Goal: Task Accomplishment & Management: Use online tool/utility

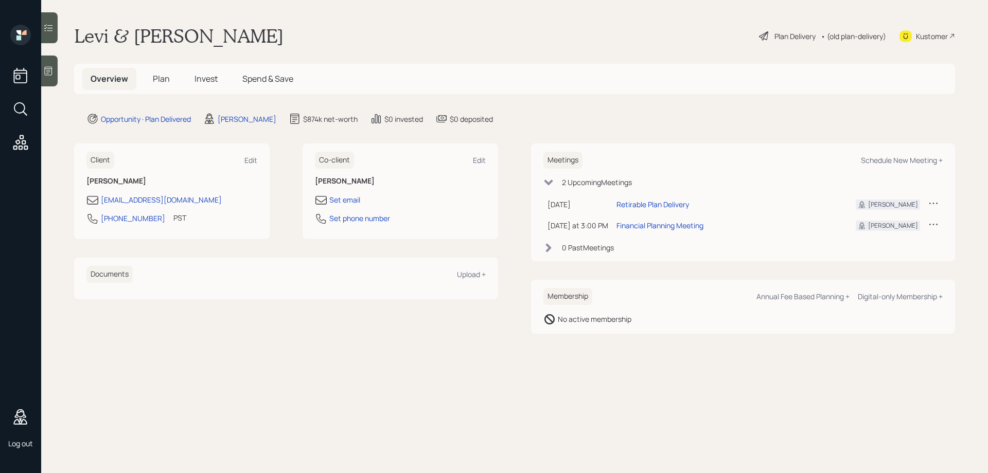
click at [166, 82] on span "Plan" at bounding box center [161, 78] width 17 height 11
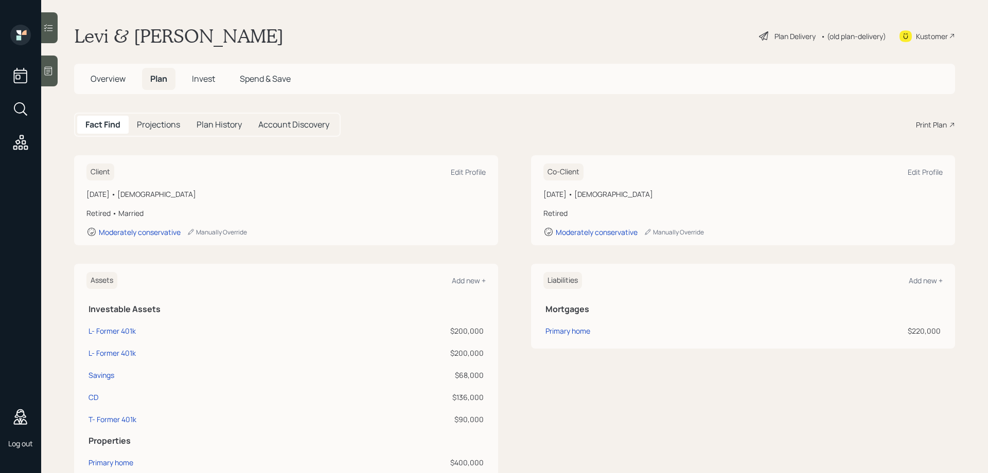
click at [921, 124] on div "Print Plan" at bounding box center [931, 124] width 31 height 11
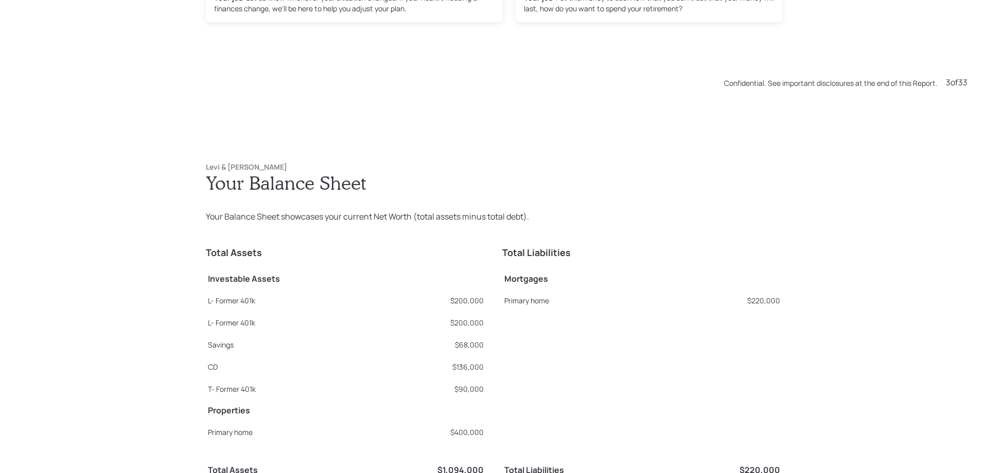
scroll to position [1420, 0]
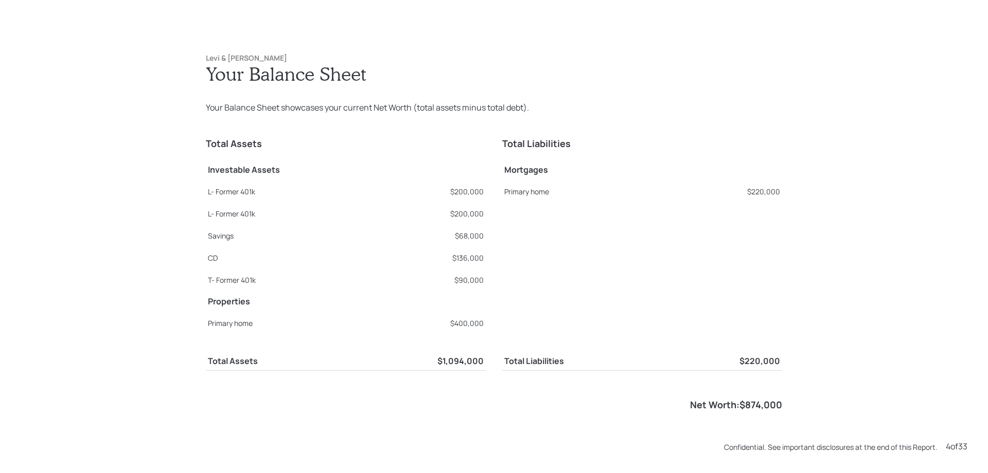
click at [678, 270] on div "Total Liabilities Mortgages Primary home $220,000" at bounding box center [642, 231] width 280 height 203
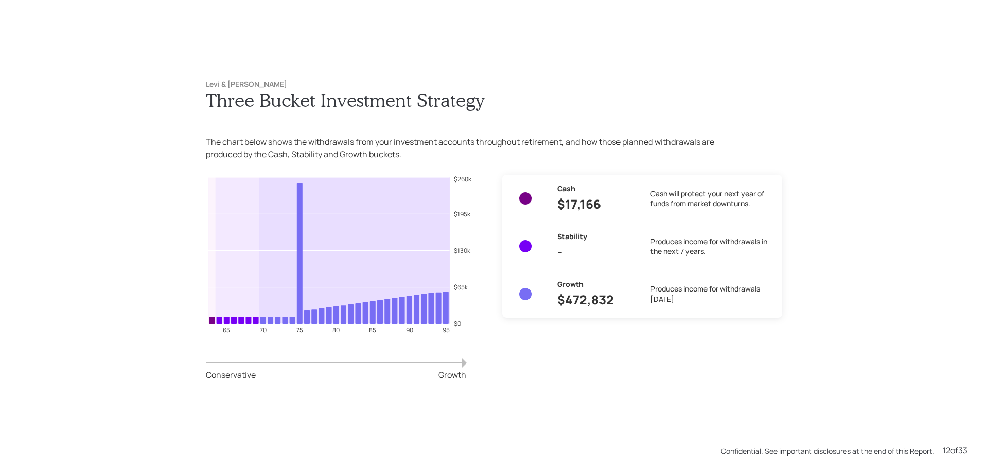
scroll to position [5208, 0]
